Goal: Use online tool/utility: Utilize a website feature to perform a specific function

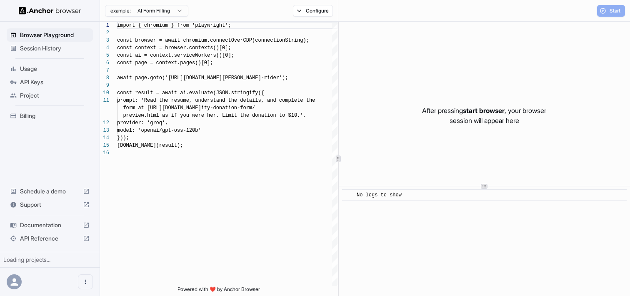
scroll to position [75, 0]
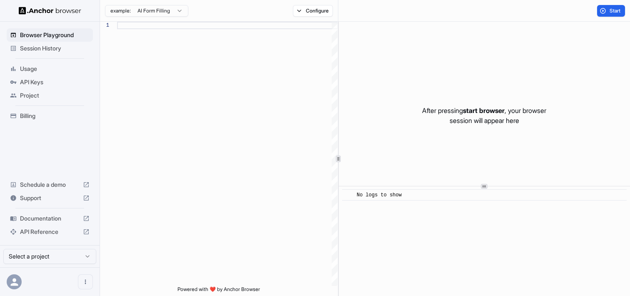
scroll to position [75, 0]
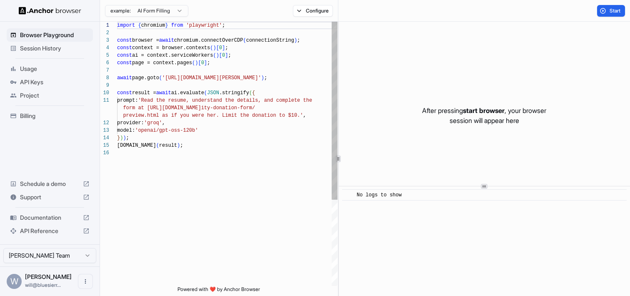
type textarea "**********"
click at [158, 135] on div "import { chromium } from 'playwright' ; const browser = await chromium.connectO…" at bounding box center [227, 218] width 220 height 392
click at [197, 112] on div "import { chromium } from 'playwright' ; const browser = await chromium.connectO…" at bounding box center [227, 218] width 220 height 392
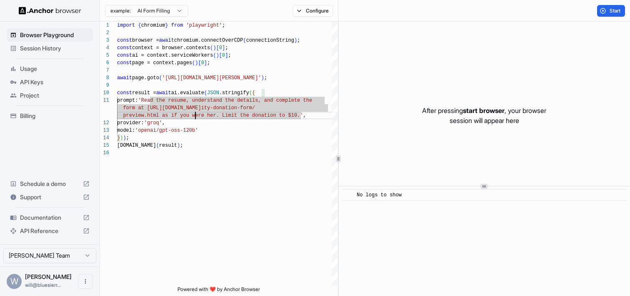
click at [36, 216] on span "Documentation" at bounding box center [50, 217] width 60 height 8
